Goal: Navigation & Orientation: Understand site structure

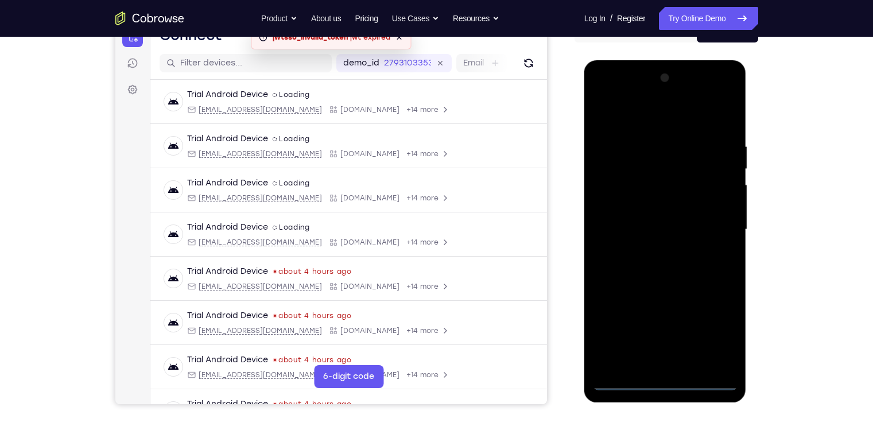
click at [668, 381] on div at bounding box center [665, 229] width 145 height 321
click at [710, 329] on div at bounding box center [665, 229] width 145 height 321
click at [648, 116] on div at bounding box center [665, 229] width 145 height 321
click at [711, 226] on div at bounding box center [665, 229] width 145 height 321
click at [648, 252] on div at bounding box center [665, 229] width 145 height 321
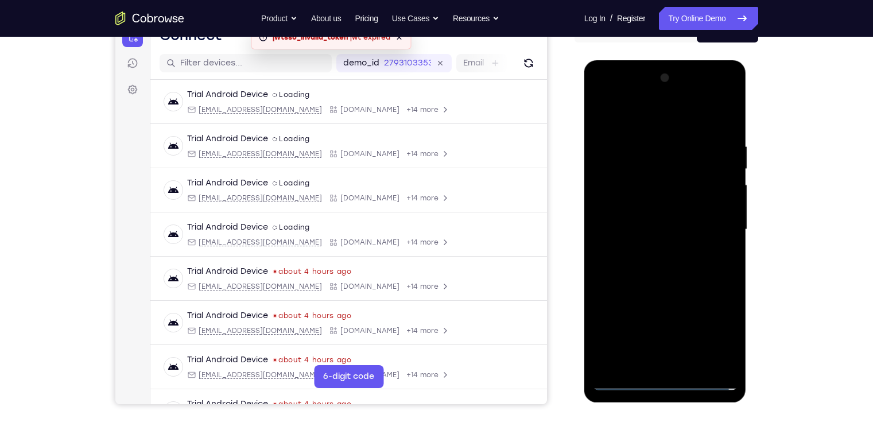
click at [651, 221] on div at bounding box center [665, 229] width 145 height 321
click at [675, 213] on div at bounding box center [665, 229] width 145 height 321
click at [643, 182] on div at bounding box center [665, 229] width 145 height 321
click at [663, 201] on div at bounding box center [665, 229] width 145 height 321
drag, startPoint x: 672, startPoint y: 231, endPoint x: 914, endPoint y: 80, distance: 285.0
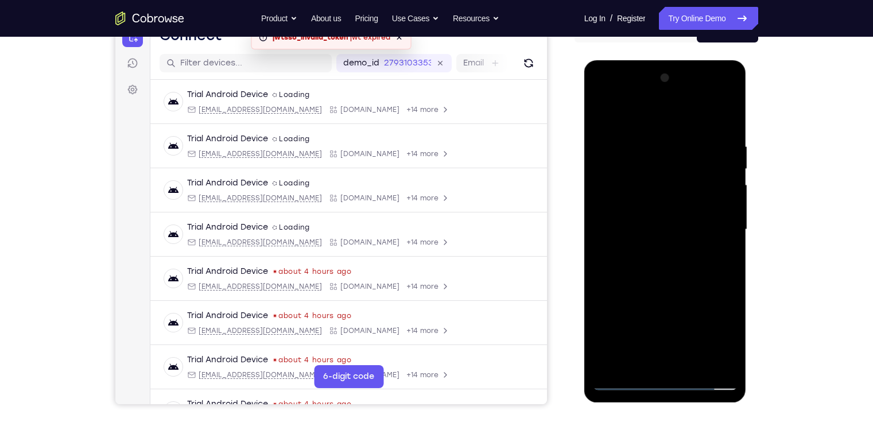
click at [672, 231] on div at bounding box center [665, 229] width 145 height 321
click at [676, 278] on div at bounding box center [665, 229] width 145 height 321
click at [710, 274] on div at bounding box center [665, 229] width 145 height 321
drag, startPoint x: 679, startPoint y: 121, endPoint x: 675, endPoint y: 77, distance: 43.8
click at [675, 77] on div at bounding box center [665, 229] width 145 height 321
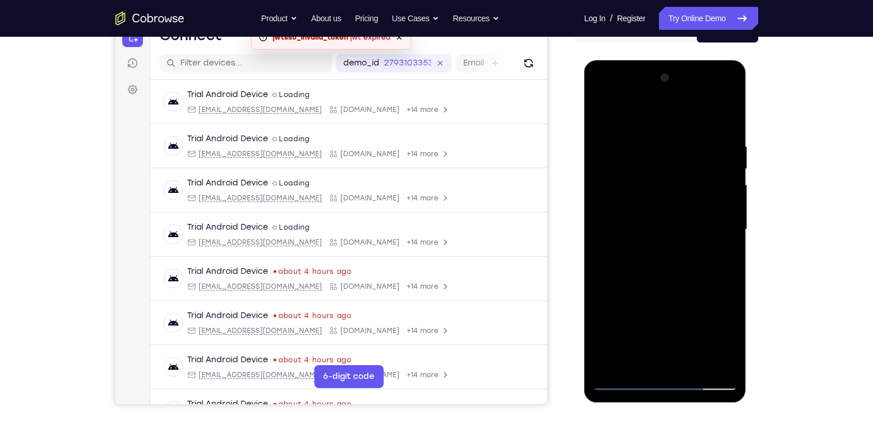
click at [651, 146] on div at bounding box center [665, 229] width 145 height 321
click at [724, 116] on div at bounding box center [665, 229] width 145 height 321
click at [651, 143] on div at bounding box center [665, 229] width 145 height 321
click at [722, 114] on div at bounding box center [665, 229] width 145 height 321
click at [694, 365] on div at bounding box center [665, 229] width 145 height 321
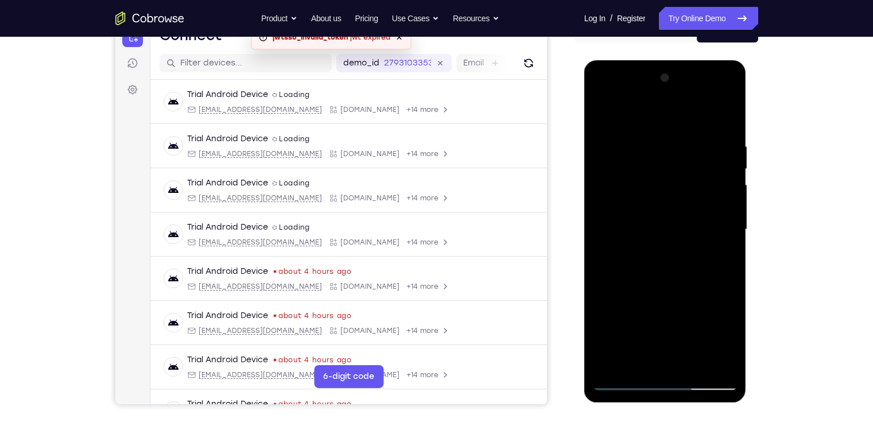
click at [662, 287] on div at bounding box center [665, 229] width 145 height 321
click at [602, 112] on div at bounding box center [665, 229] width 145 height 321
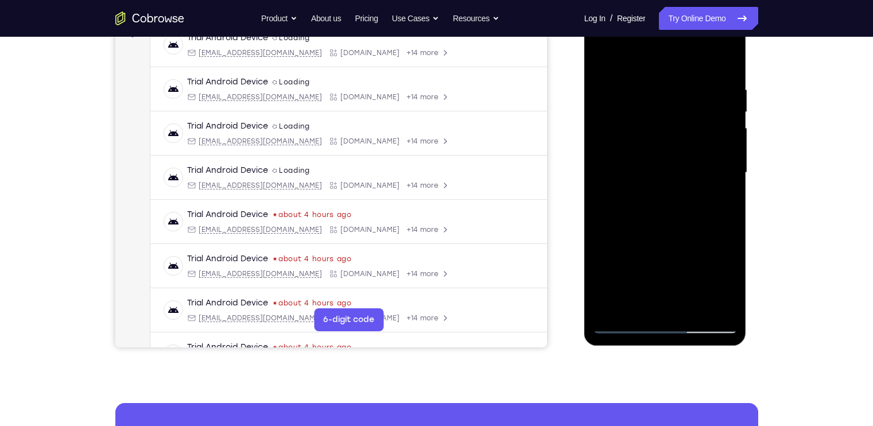
scroll to position [187, 0]
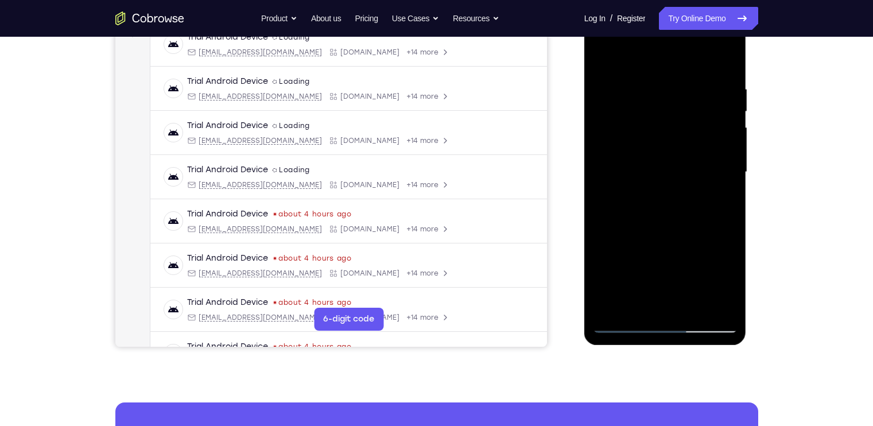
drag, startPoint x: 697, startPoint y: 281, endPoint x: 673, endPoint y: 158, distance: 125.0
click at [673, 158] on div at bounding box center [665, 171] width 145 height 321
drag, startPoint x: 659, startPoint y: 166, endPoint x: 658, endPoint y: 106, distance: 60.8
click at [658, 106] on div at bounding box center [665, 171] width 145 height 321
